Goal: Find contact information: Find contact information

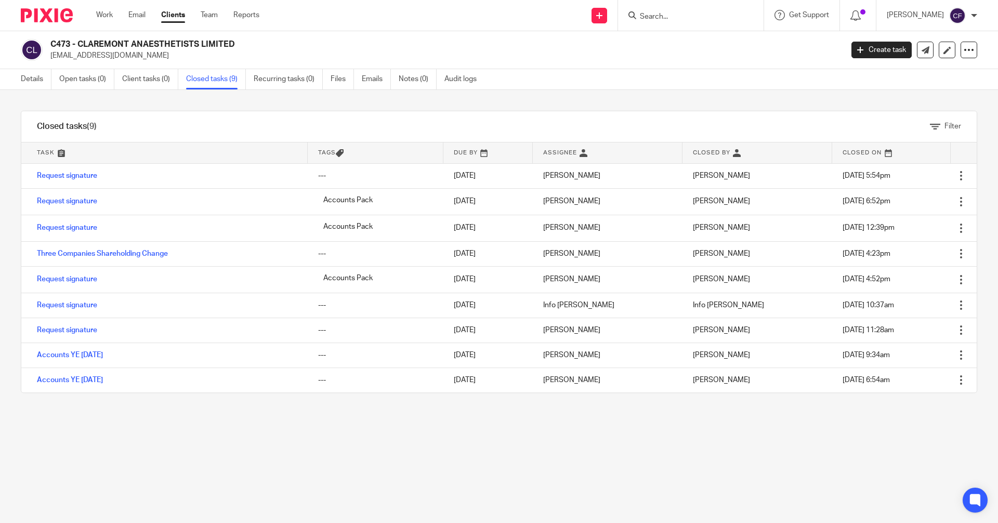
click at [673, 13] on input "Search" at bounding box center [686, 16] width 94 height 9
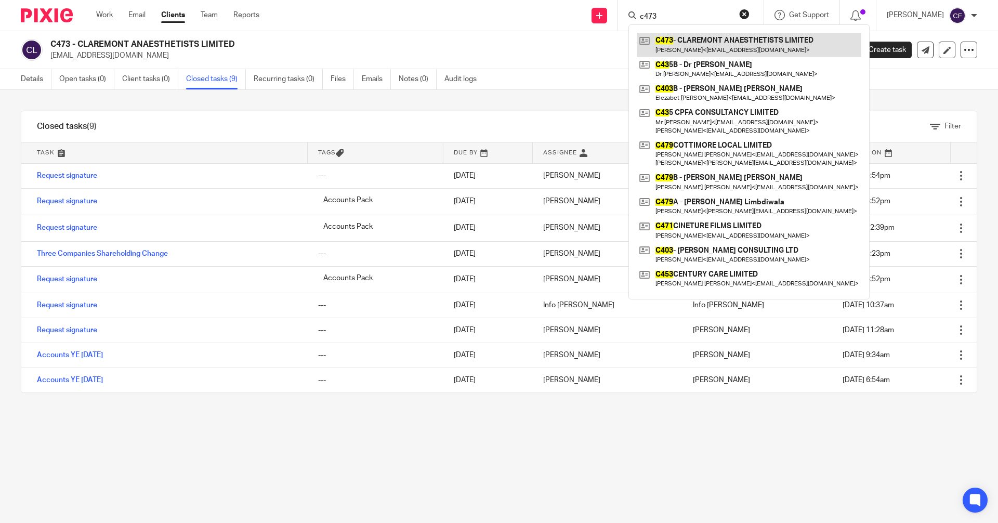
type input "c473"
click at [705, 48] on link at bounding box center [749, 45] width 225 height 24
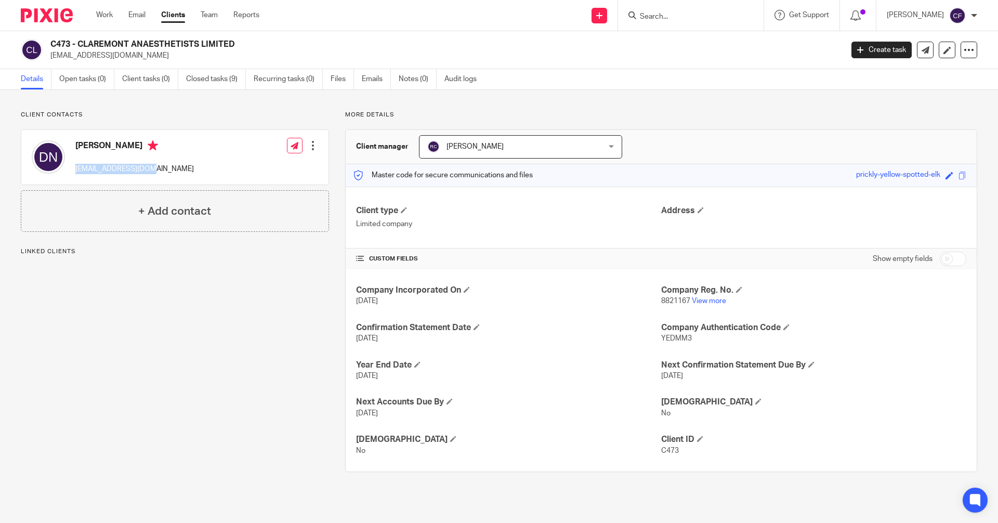
drag, startPoint x: 152, startPoint y: 171, endPoint x: 74, endPoint y: 172, distance: 78.5
click at [74, 172] on div "Dr Navneet Narula navnarula@gmail.com" at bounding box center [113, 157] width 162 height 44
copy p "[EMAIL_ADDRESS][DOMAIN_NAME]"
